Goal: Information Seeking & Learning: Learn about a topic

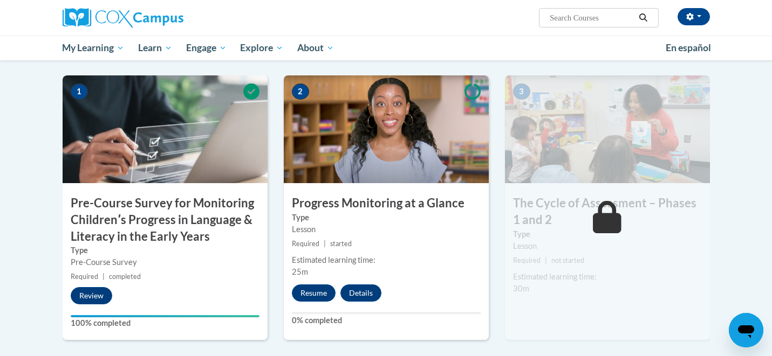
scroll to position [231, 0]
click at [584, 16] on input "Search..." at bounding box center [591, 17] width 86 height 13
type input "meaningful conversation"
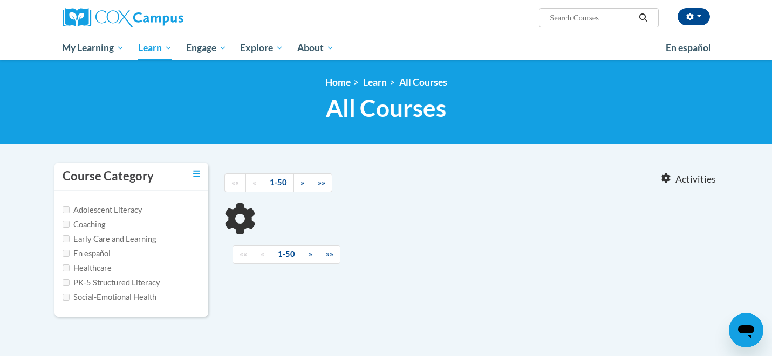
type input "meaningful conversation"
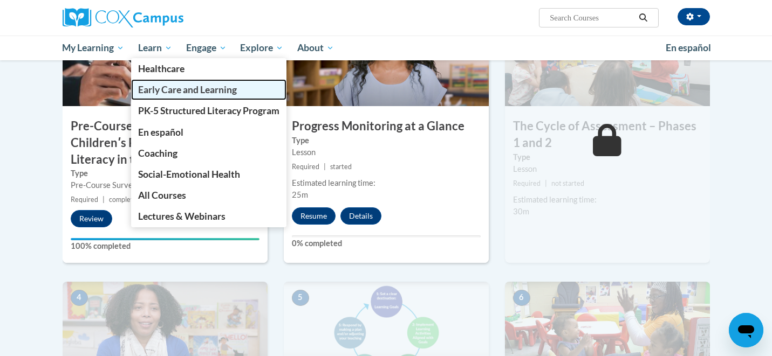
click at [174, 93] on span "Early Care and Learning" at bounding box center [187, 89] width 99 height 11
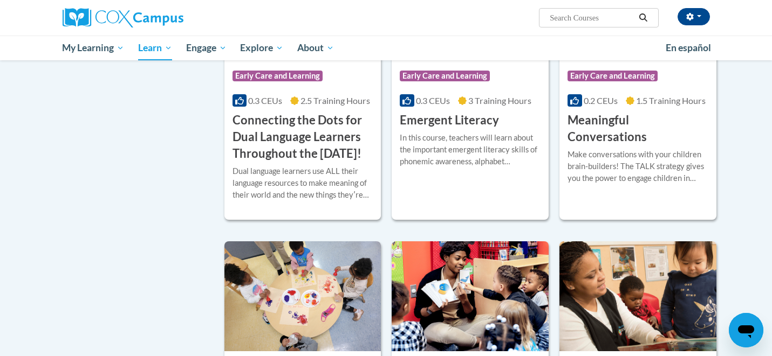
scroll to position [703, 0]
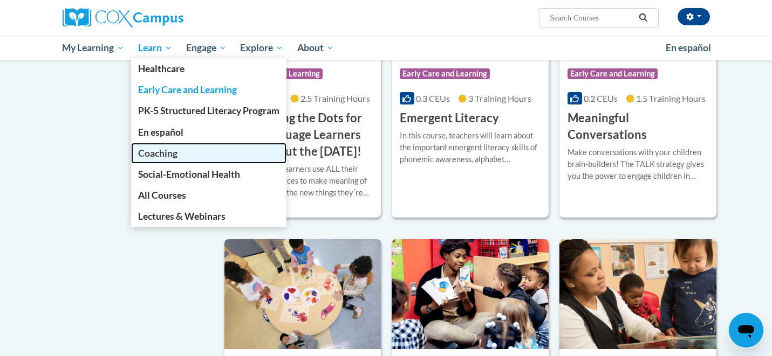
click at [176, 159] on link "Coaching" at bounding box center [208, 153] width 155 height 21
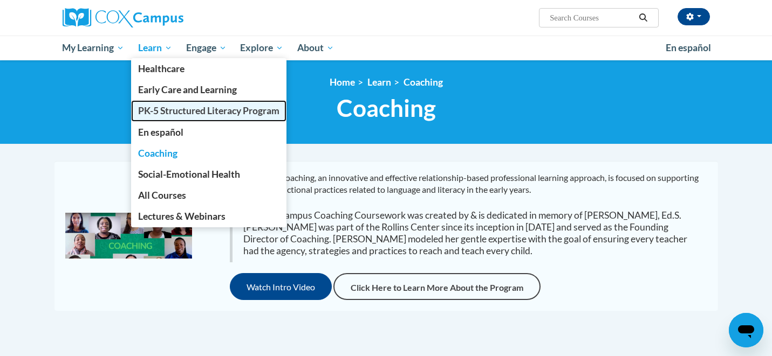
click at [169, 119] on link "PK-5 Structured Literacy Program" at bounding box center [208, 110] width 155 height 21
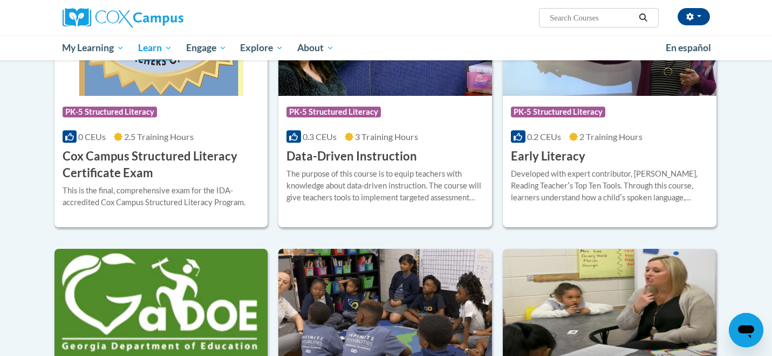
scroll to position [401, 0]
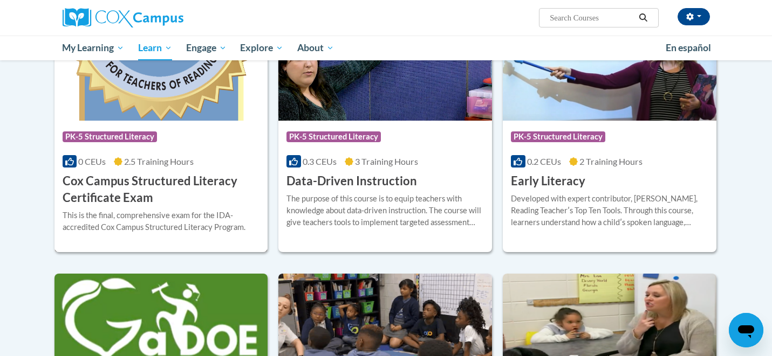
click at [205, 182] on h3 "Cox Campus Structured Literacy Certificate Exam" at bounding box center [161, 189] width 197 height 33
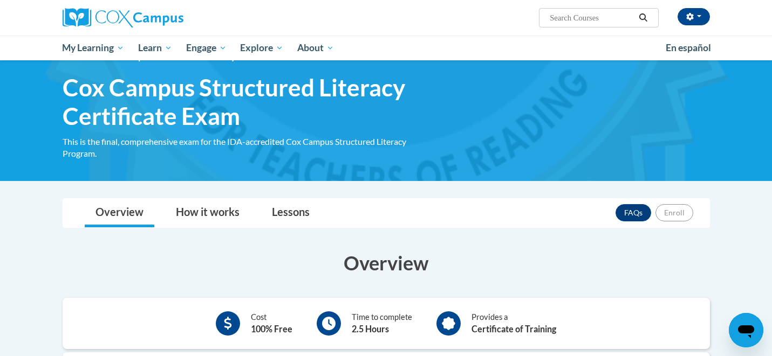
scroll to position [47, 0]
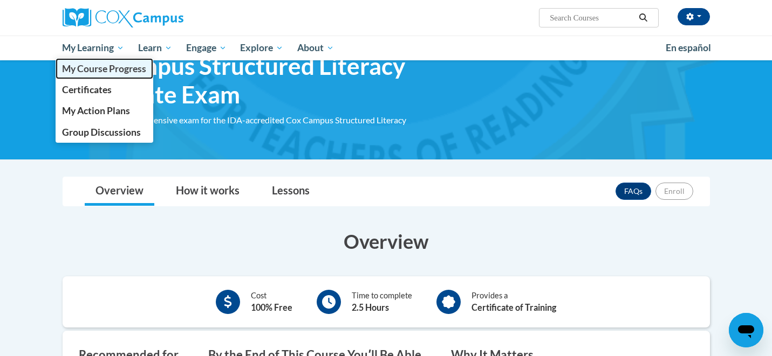
click at [99, 68] on span "My Course Progress" at bounding box center [104, 68] width 84 height 11
click at [98, 74] on link "My Course Progress" at bounding box center [105, 68] width 98 height 21
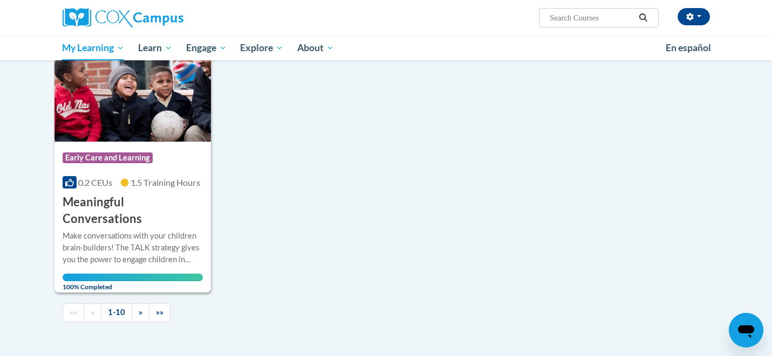
scroll to position [1058, 0]
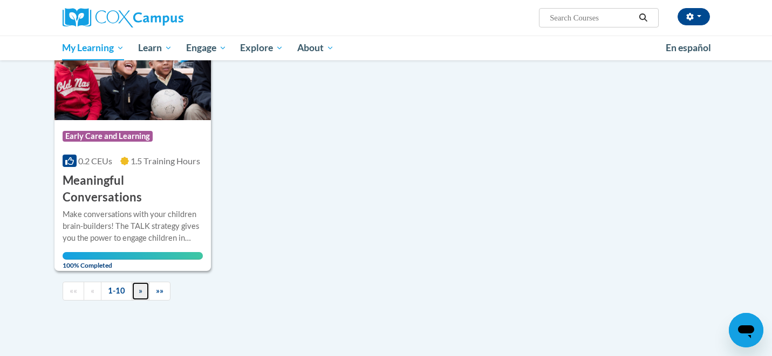
click at [140, 286] on span "»" at bounding box center [141, 290] width 4 height 9
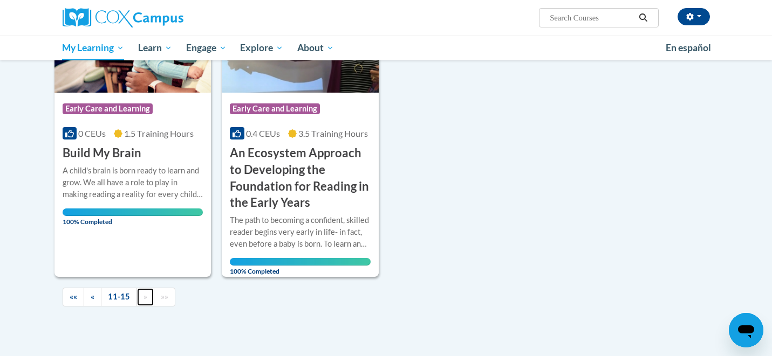
scroll to position [524, 0]
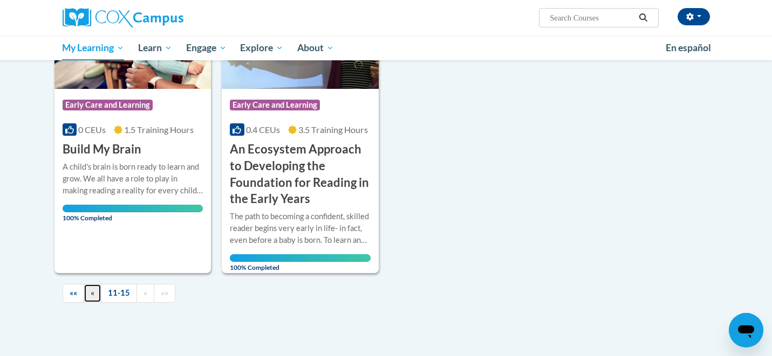
click at [93, 298] on span "«" at bounding box center [93, 292] width 4 height 9
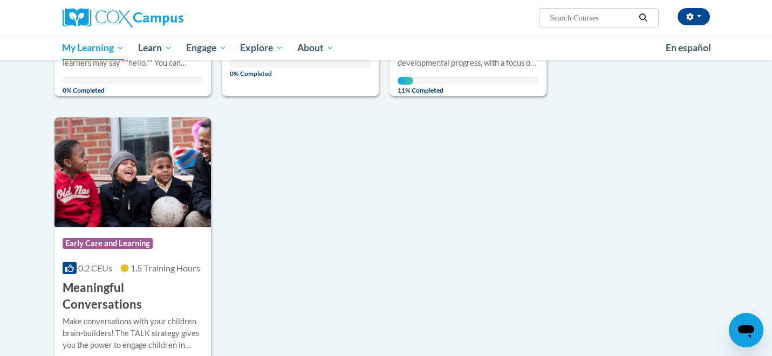
scroll to position [947, 0]
